Goal: Information Seeking & Learning: Find specific fact

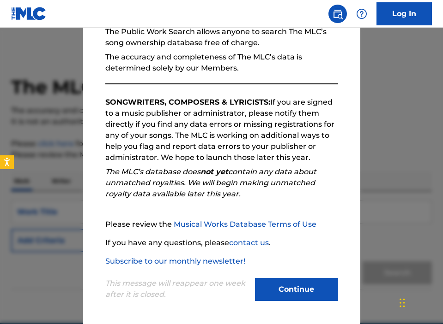
scroll to position [92, 0]
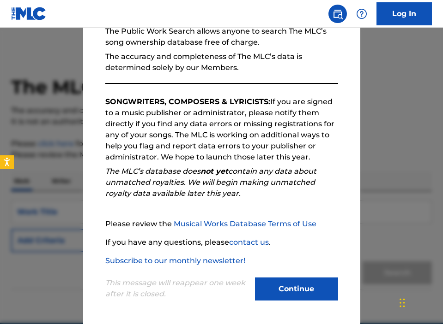
click at [309, 299] on button "Continue" at bounding box center [296, 289] width 83 height 23
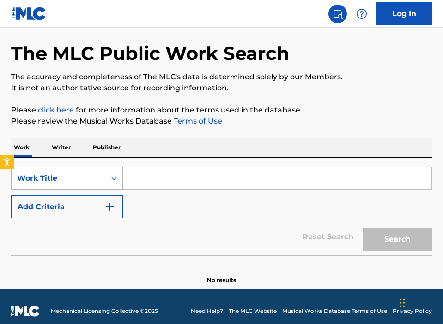
click at [60, 190] on div "Work Title" at bounding box center [67, 178] width 112 height 23
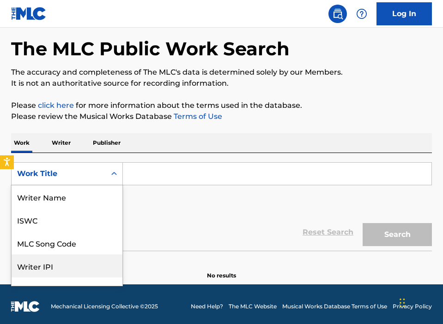
scroll to position [46, 0]
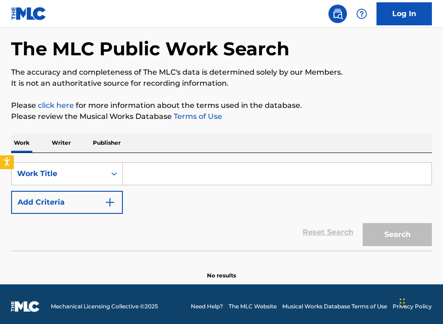
click at [156, 166] on input "Search Form" at bounding box center [277, 174] width 308 height 22
click at [157, 174] on input "Search Form" at bounding box center [277, 174] width 308 height 22
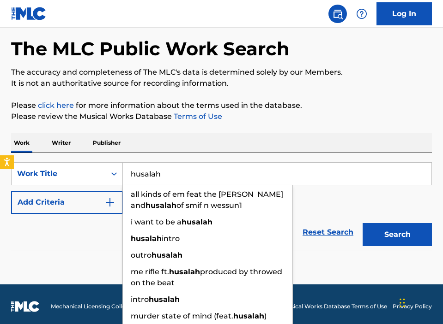
type input "husalah"
click at [362, 223] on button "Search" at bounding box center [396, 234] width 69 height 23
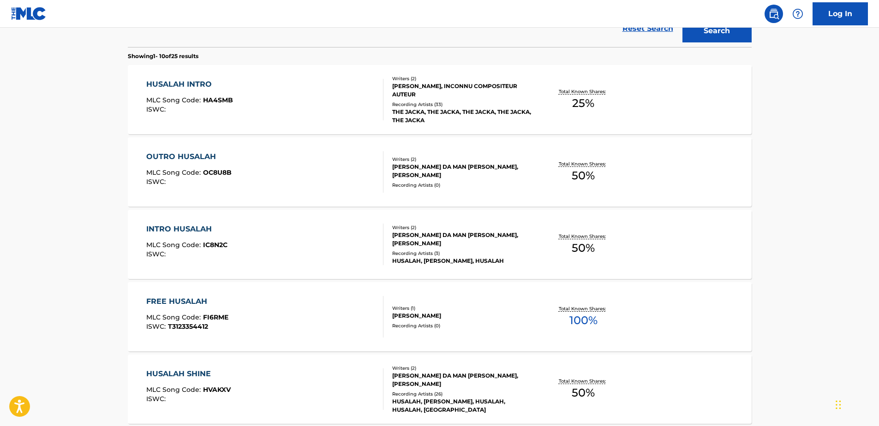
scroll to position [269, 0]
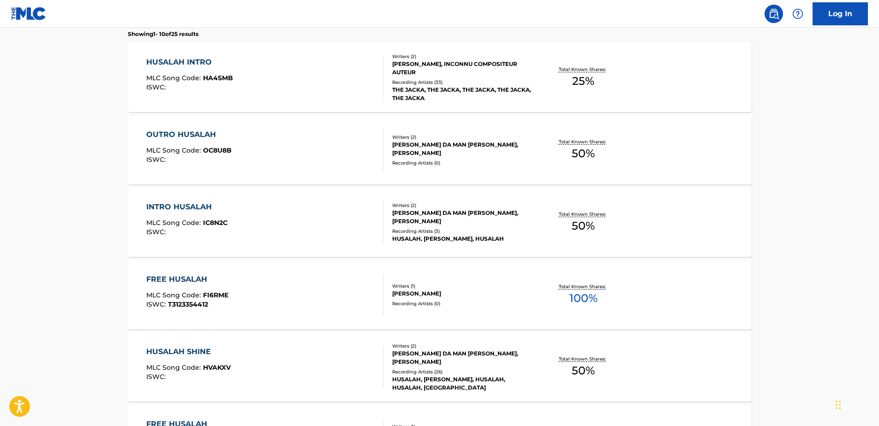
click at [191, 276] on div "FREE HUSALAH" at bounding box center [187, 279] width 82 height 11
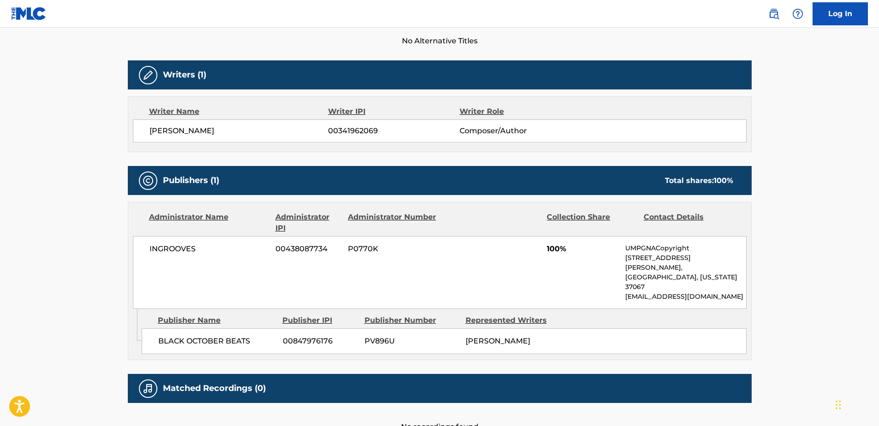
scroll to position [277, 0]
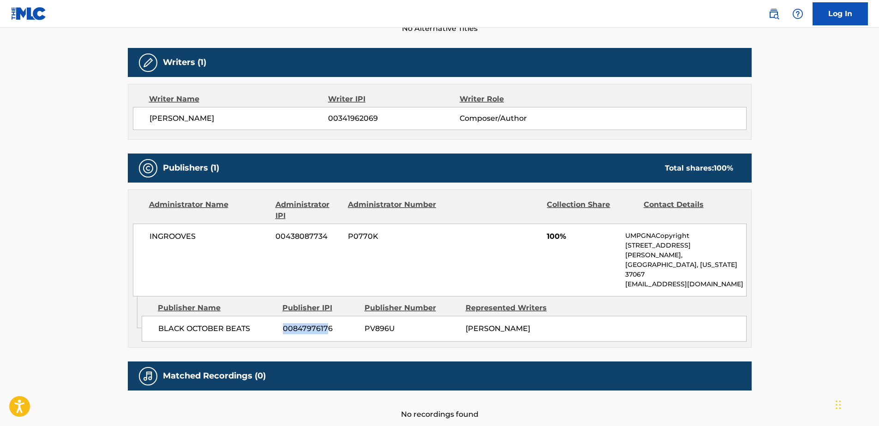
drag, startPoint x: 282, startPoint y: 307, endPoint x: 328, endPoint y: 306, distance: 46.2
click at [328, 316] on div "BLACK OCTOBER BEATS 00847976176 PV896U [PERSON_NAME]" at bounding box center [444, 329] width 605 height 26
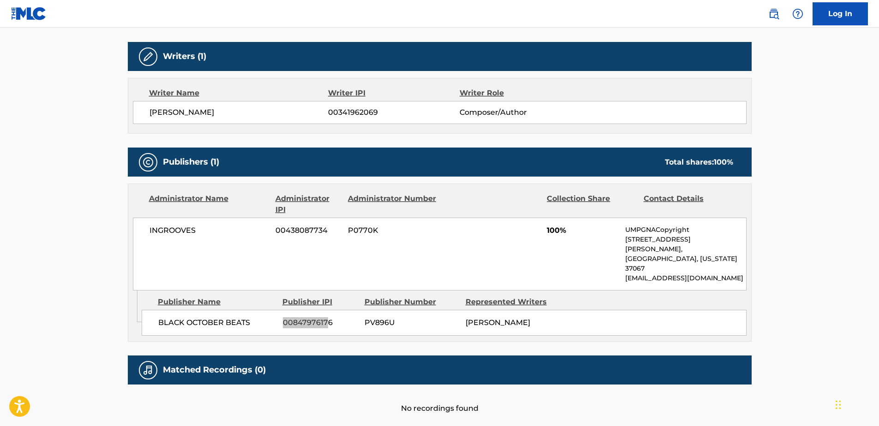
scroll to position [272, 0]
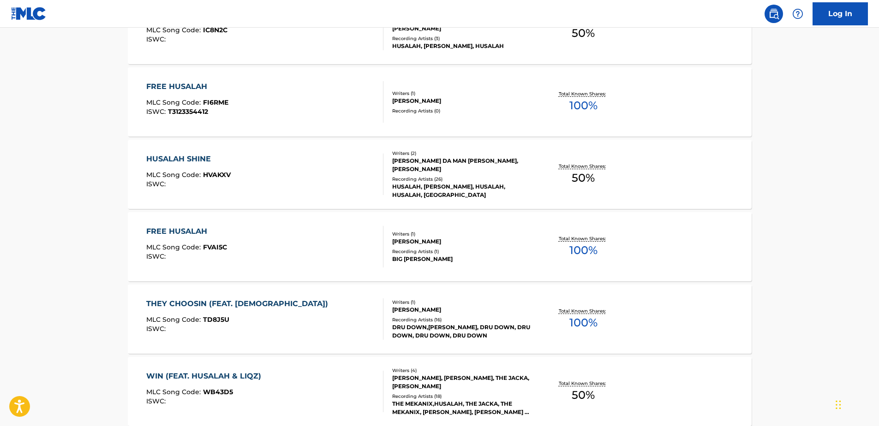
scroll to position [478, 0]
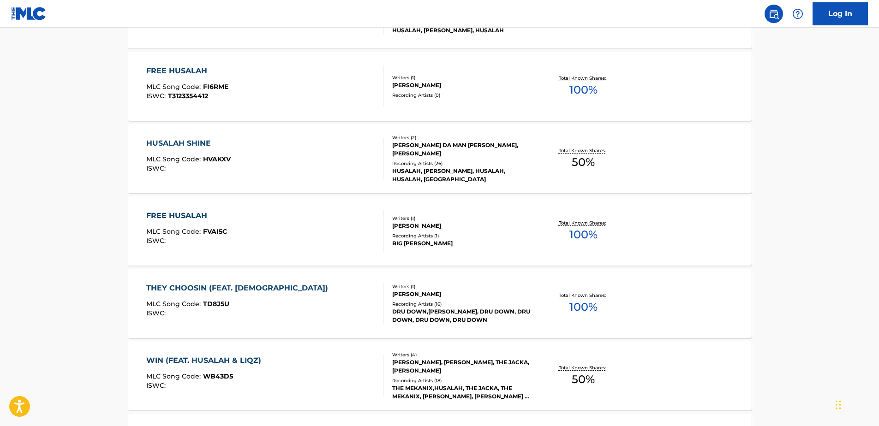
click at [186, 288] on div "THEY CHOOSIN (FEAT. [DEMOGRAPHIC_DATA])" at bounding box center [239, 288] width 186 height 11
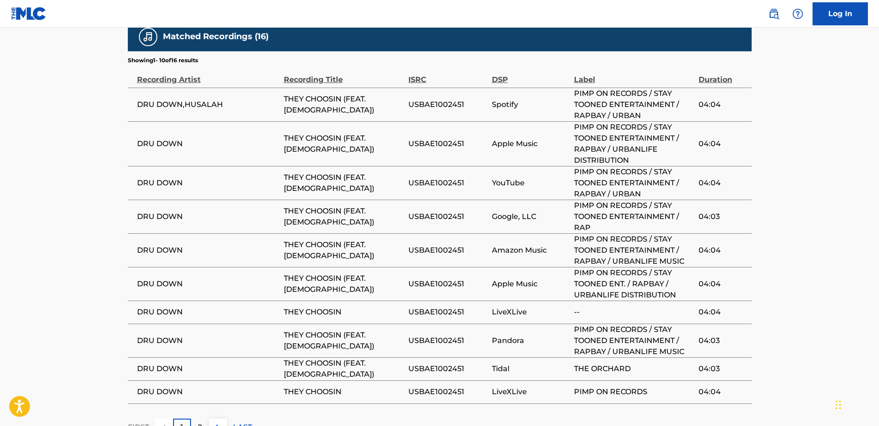
scroll to position [587, 0]
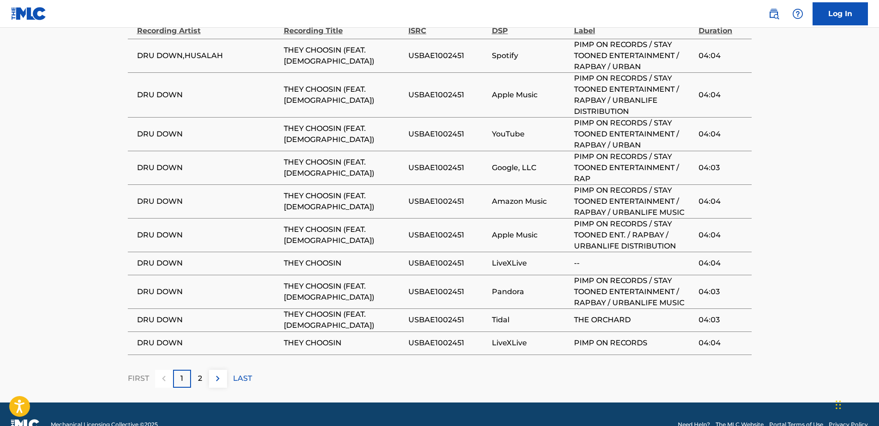
click at [194, 324] on div "2" at bounding box center [200, 379] width 18 height 18
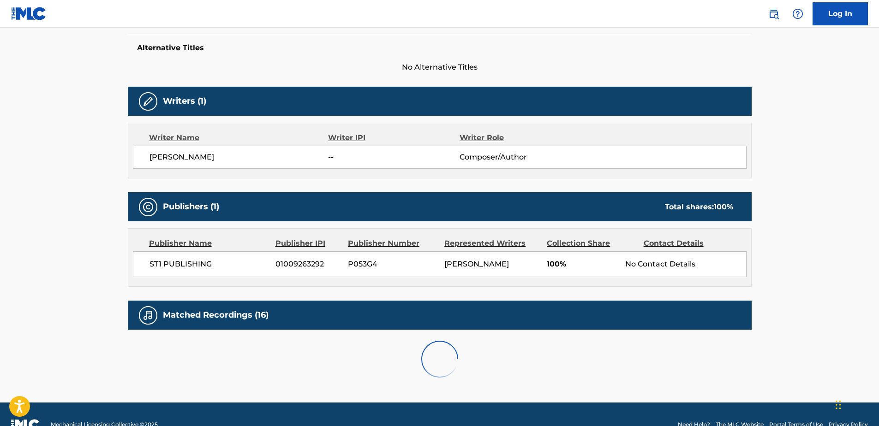
scroll to position [451, 0]
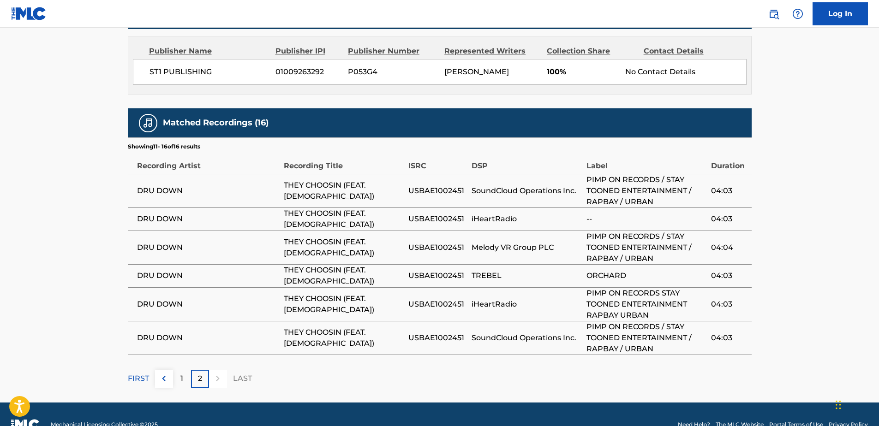
click at [179, 324] on div "1" at bounding box center [182, 379] width 18 height 18
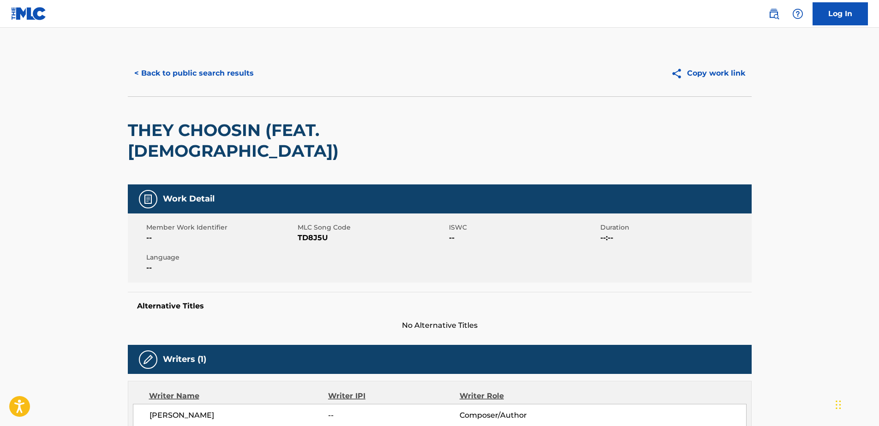
scroll to position [0, 0]
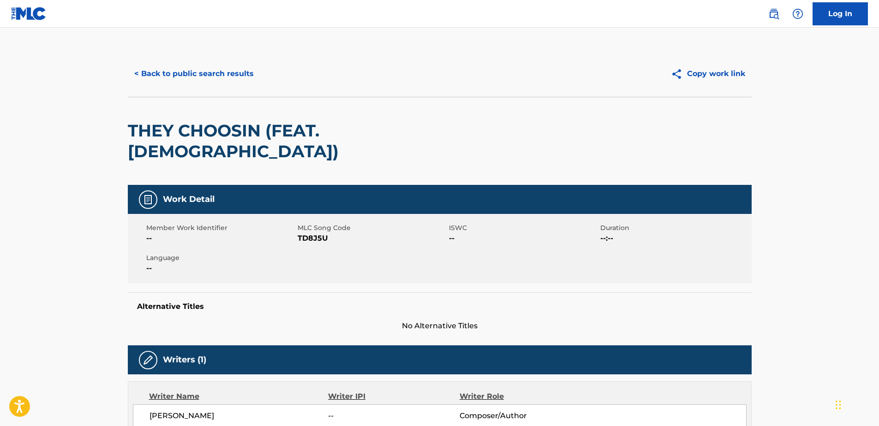
click at [178, 73] on button "< Back to public search results" at bounding box center [194, 73] width 132 height 23
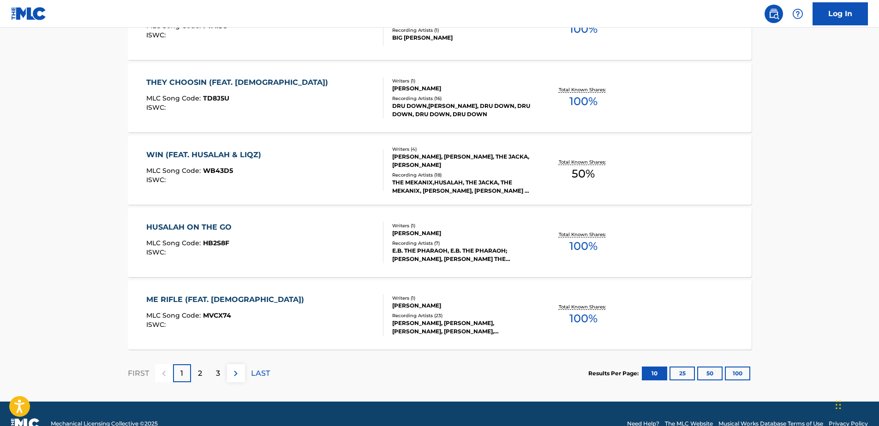
scroll to position [686, 0]
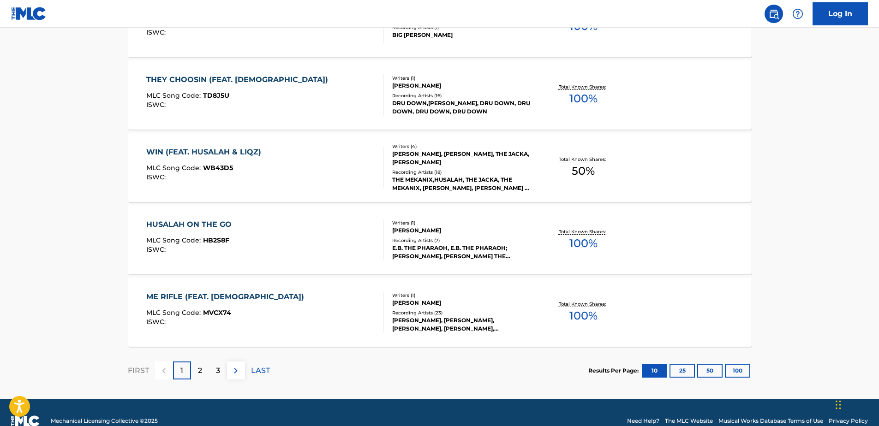
click at [199, 324] on p "2" at bounding box center [200, 370] width 4 height 11
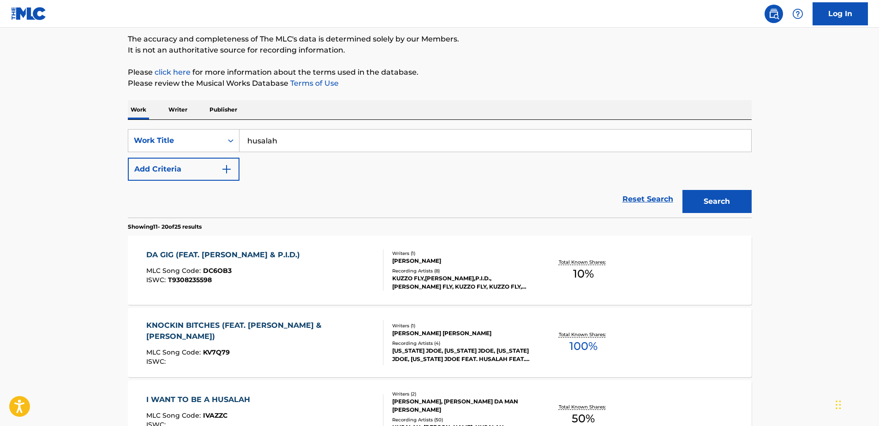
scroll to position [92, 0]
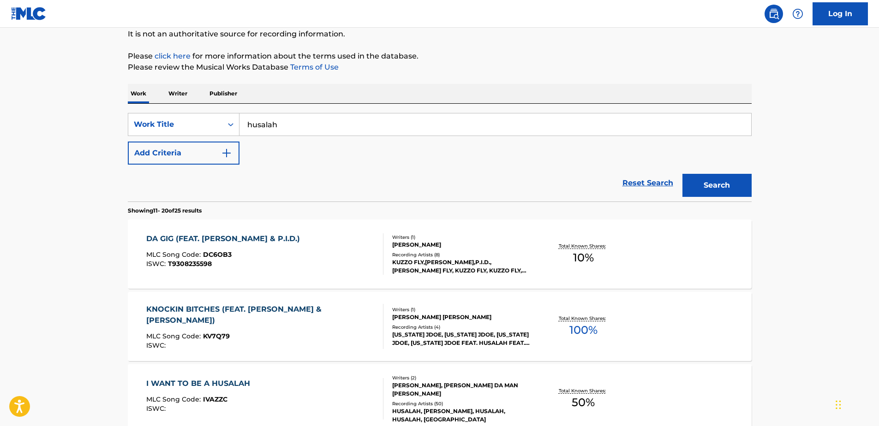
click at [189, 311] on div "KNOCKIN BITCHES (FEAT. [PERSON_NAME] & [PERSON_NAME])" at bounding box center [260, 315] width 229 height 22
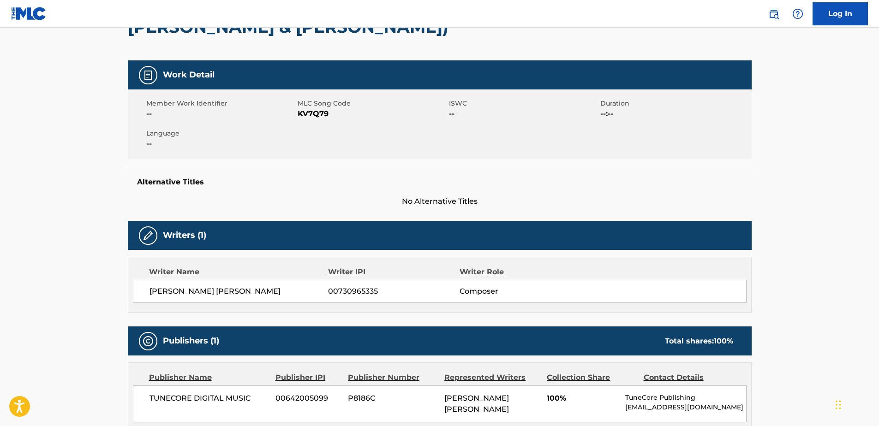
scroll to position [138, 0]
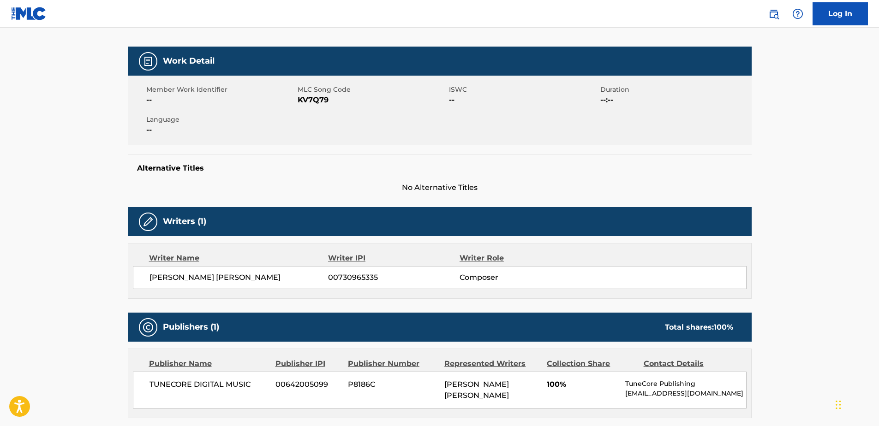
click at [174, 324] on span "TUNECORE DIGITAL MUSIC" at bounding box center [210, 384] width 120 height 11
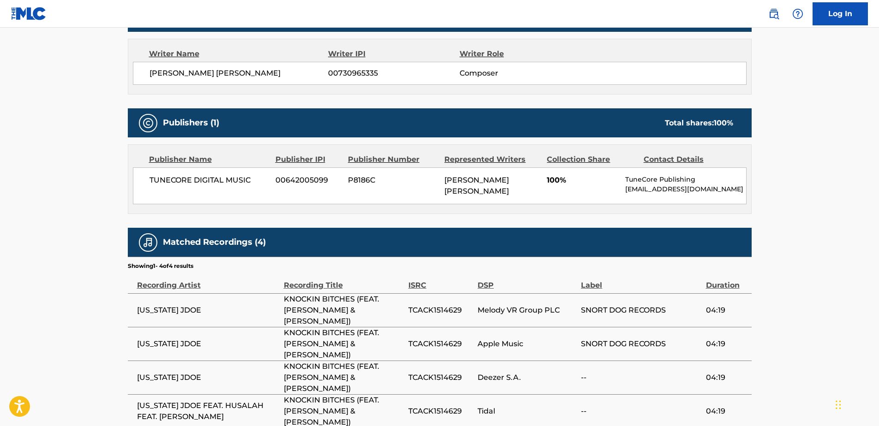
scroll to position [361, 0]
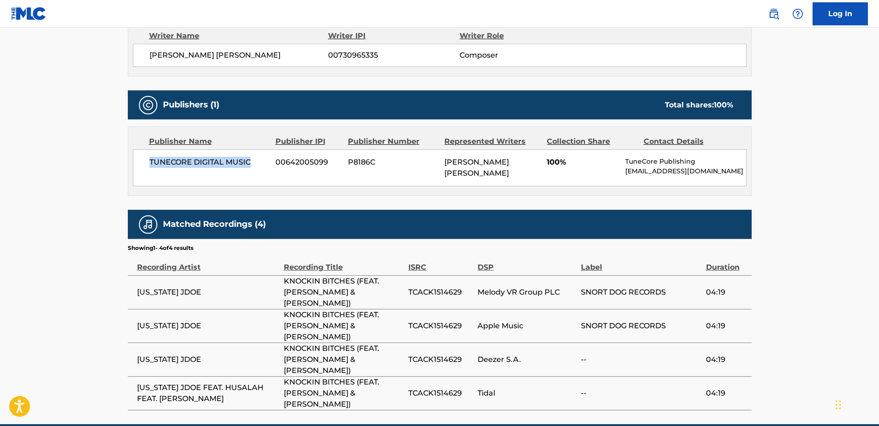
drag, startPoint x: 148, startPoint y: 161, endPoint x: 252, endPoint y: 156, distance: 104.0
click at [252, 156] on div "TUNECORE DIGITAL MUSIC 00642005099 P8186C [PERSON_NAME] [PERSON_NAME] 100% Tune…" at bounding box center [440, 168] width 614 height 37
copy span "TUNECORE DIGITAL MUSIC"
click at [212, 158] on span "TUNECORE DIGITAL MUSIC" at bounding box center [210, 162] width 120 height 11
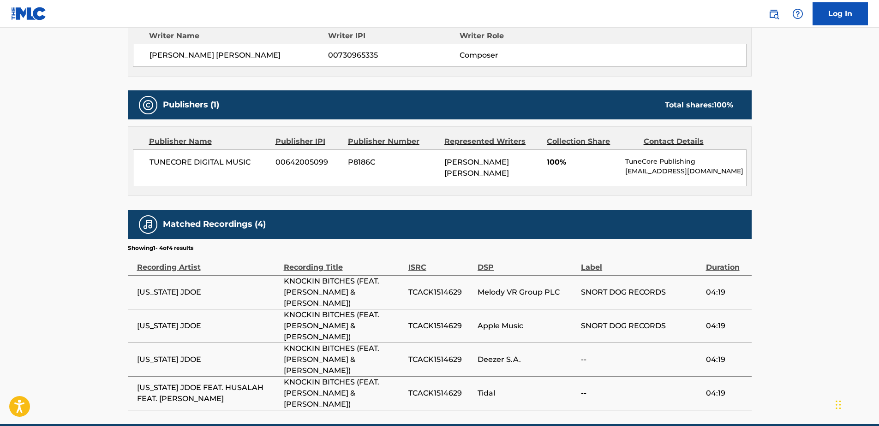
drag, startPoint x: 212, startPoint y: 158, endPoint x: 151, endPoint y: 159, distance: 61.4
click at [151, 159] on span "TUNECORE DIGITAL MUSIC" at bounding box center [210, 162] width 120 height 11
drag, startPoint x: 150, startPoint y: 160, endPoint x: 255, endPoint y: 164, distance: 104.8
click at [255, 164] on span "TUNECORE DIGITAL MUSIC" at bounding box center [210, 162] width 120 height 11
copy span "TUNECORE DIGITAL MUSIC"
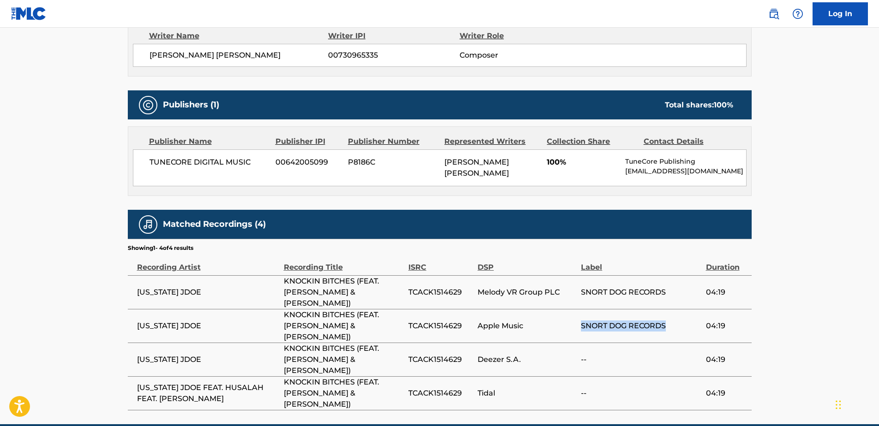
drag, startPoint x: 580, startPoint y: 309, endPoint x: 667, endPoint y: 312, distance: 87.3
click at [442, 312] on tr "[US_STATE] JDOE KNOCKIN BITCHES (FEAT. [PERSON_NAME] & [PERSON_NAME]) TCACK1514…" at bounding box center [440, 326] width 624 height 34
copy tr "SNORT DOG RECORDS"
drag, startPoint x: 252, startPoint y: 162, endPoint x: 149, endPoint y: 161, distance: 102.4
click at [150, 161] on span "TUNECORE DIGITAL MUSIC" at bounding box center [210, 162] width 120 height 11
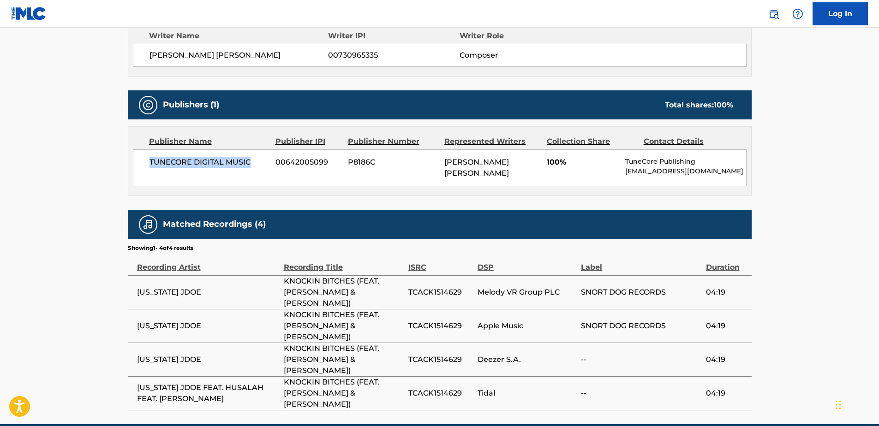
copy span "TUNECORE DIGITAL MUSIC"
drag, startPoint x: 626, startPoint y: 163, endPoint x: 696, endPoint y: 162, distance: 70.2
click at [442, 162] on p "TuneCore Publishing" at bounding box center [685, 162] width 120 height 10
copy p "TuneCore Publishing"
